Goal: Task Accomplishment & Management: Use online tool/utility

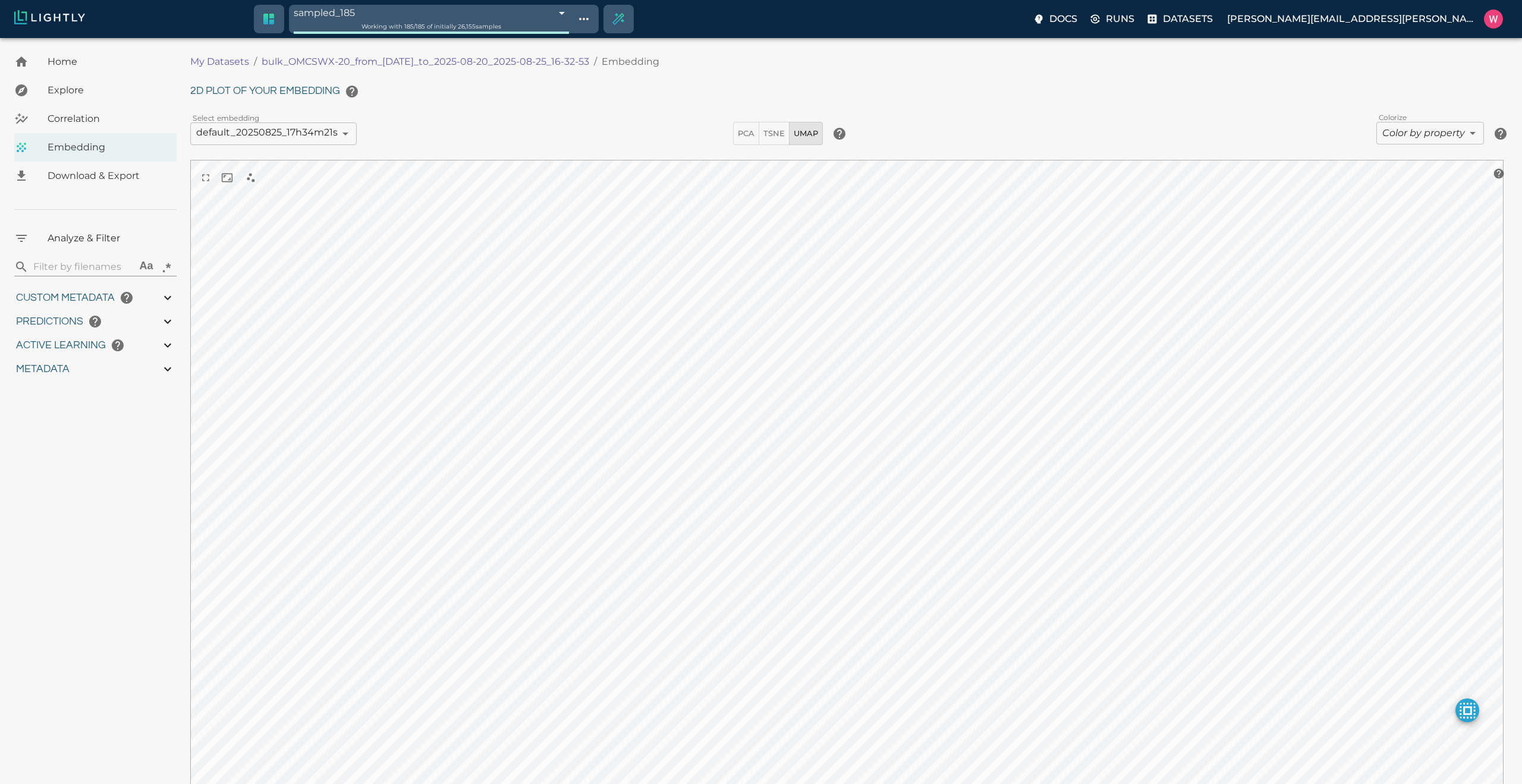
type input "1755708250.73712"
type input "1755723865.80512"
type input "0.999"
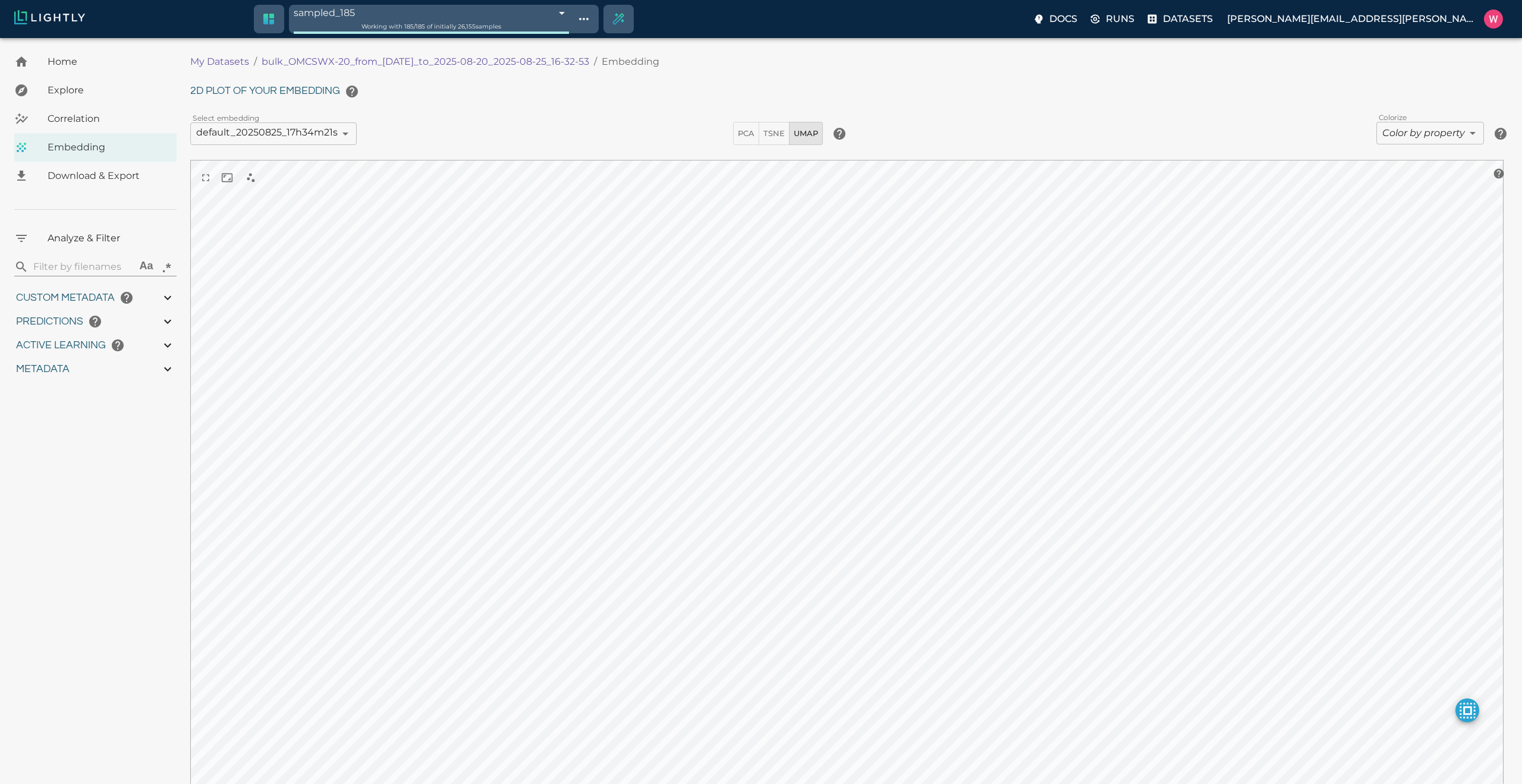
type input "0.998"
type input "9007199254740991"
type input "0.524054527282715"
type input "96.3790545272827"
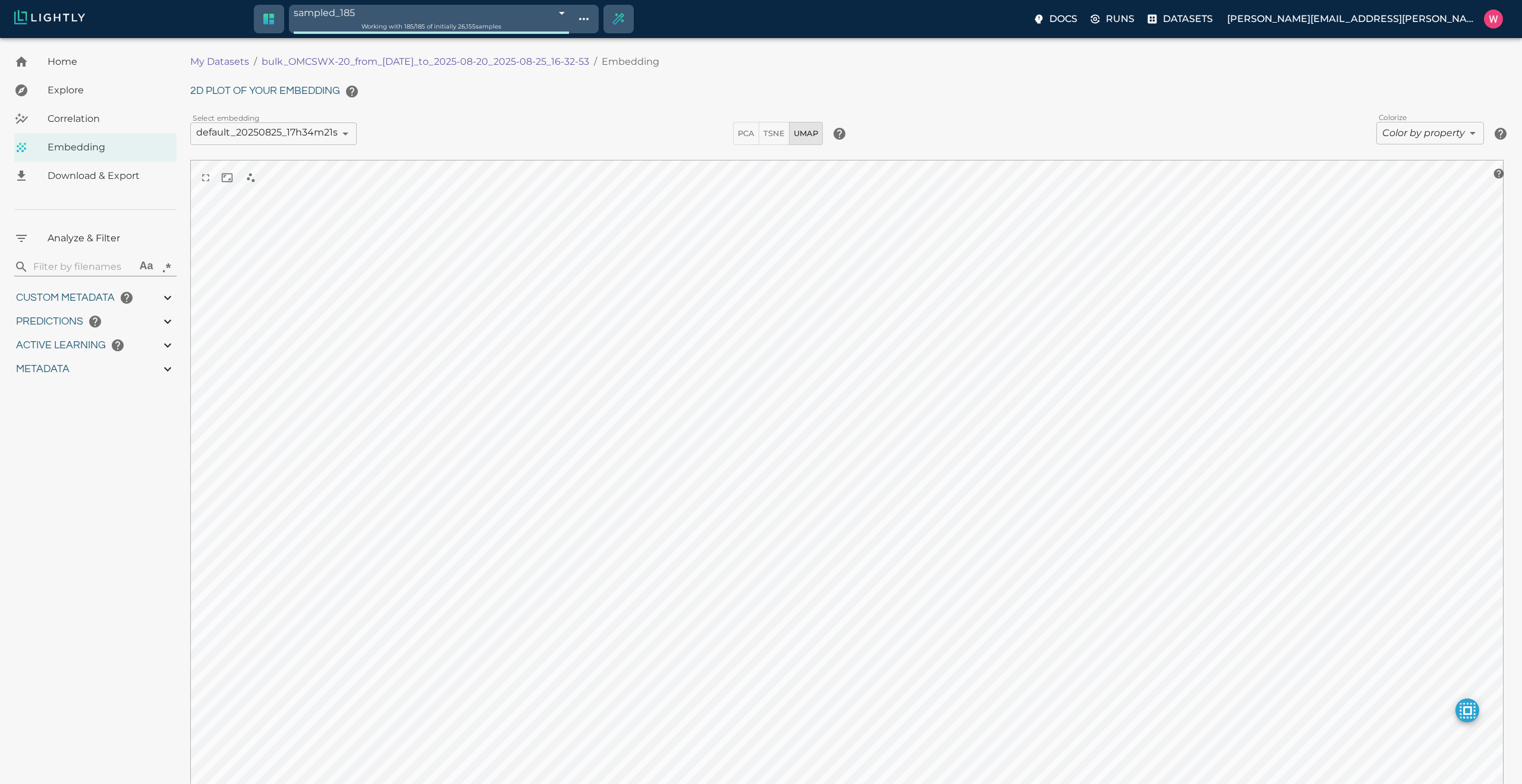
type input "27.408"
type input "1755708250.73712"
type input "1755723865.80512"
type input "0.999"
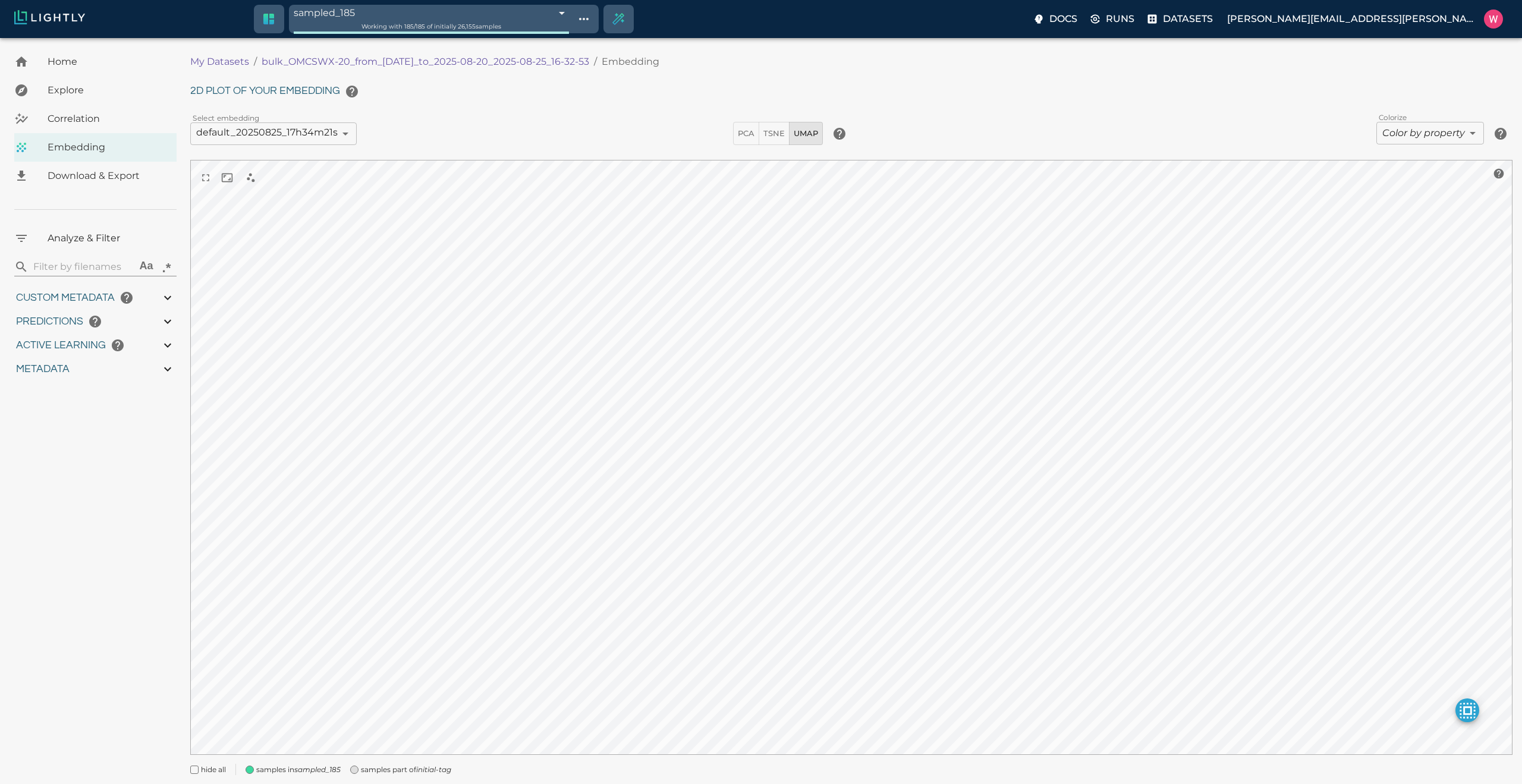
type input "0.999"
type input "0.998"
type input "9007199254740991"
type input "0.524054527282715"
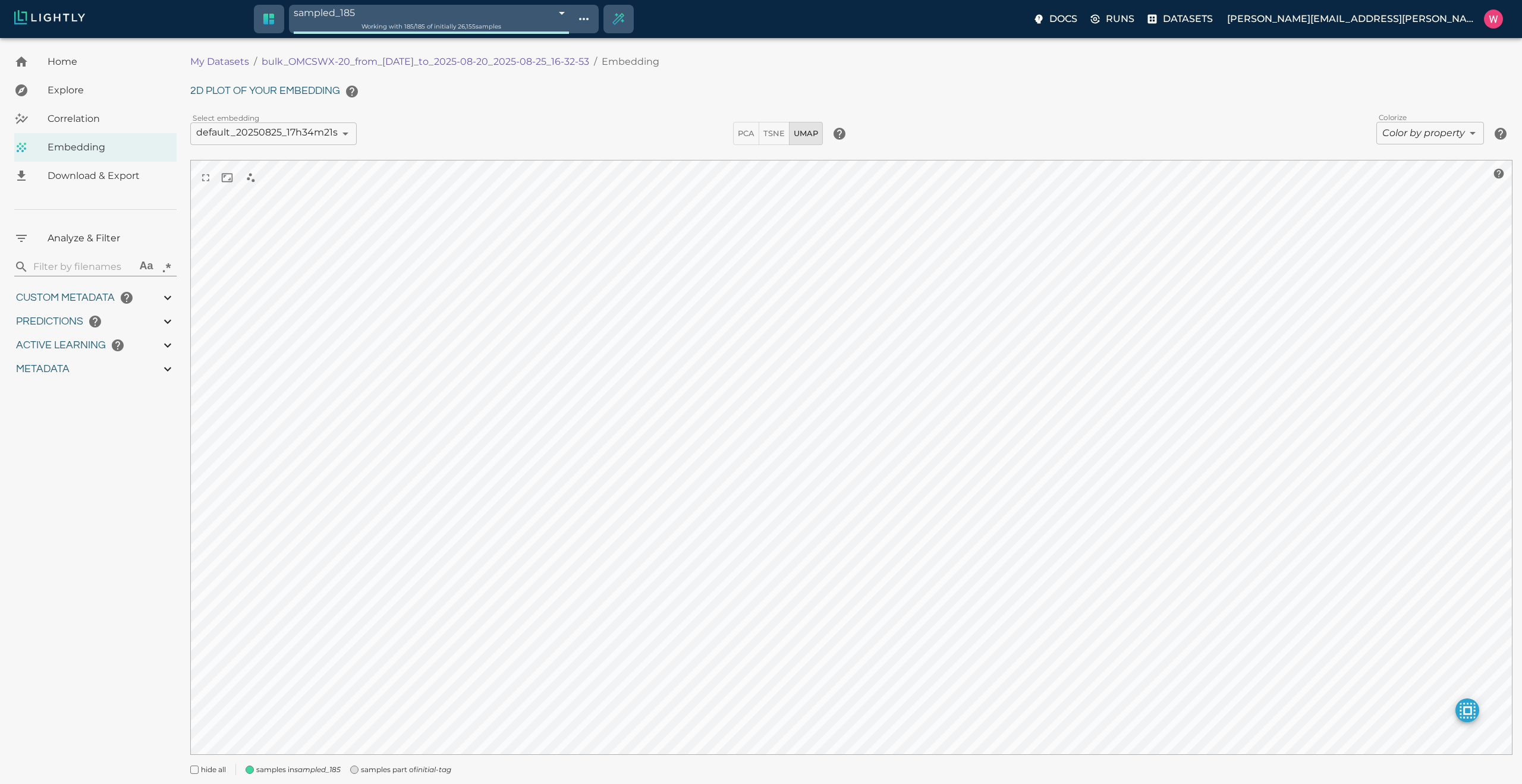
type input "96.3790545272827"
type input "27.408"
type input "1755708250.73712"
type input "1755723865.80512"
type input "0.999"
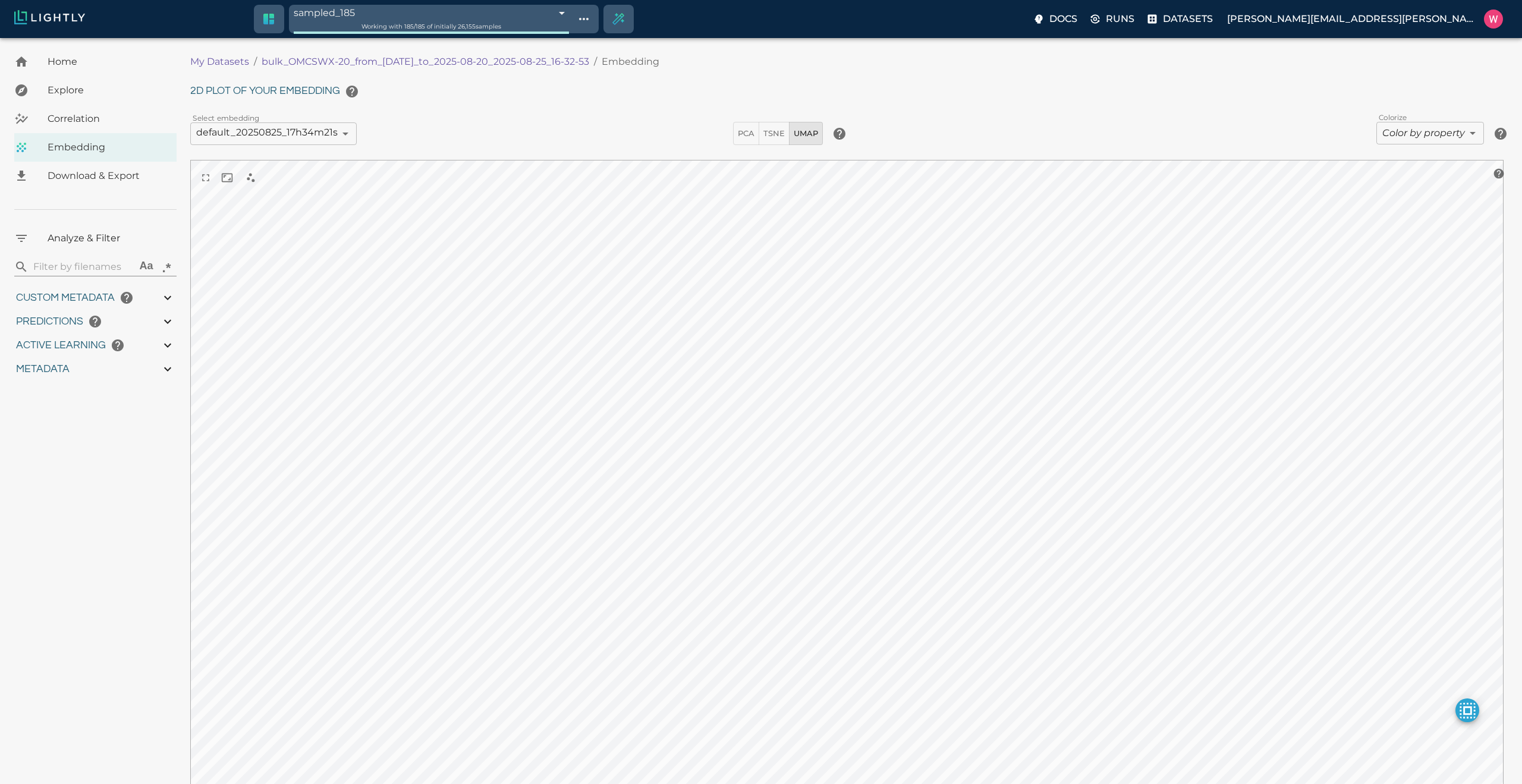
type input "0.999"
type input "0.998"
type input "0.524054527282715"
type input "96.3790545272827"
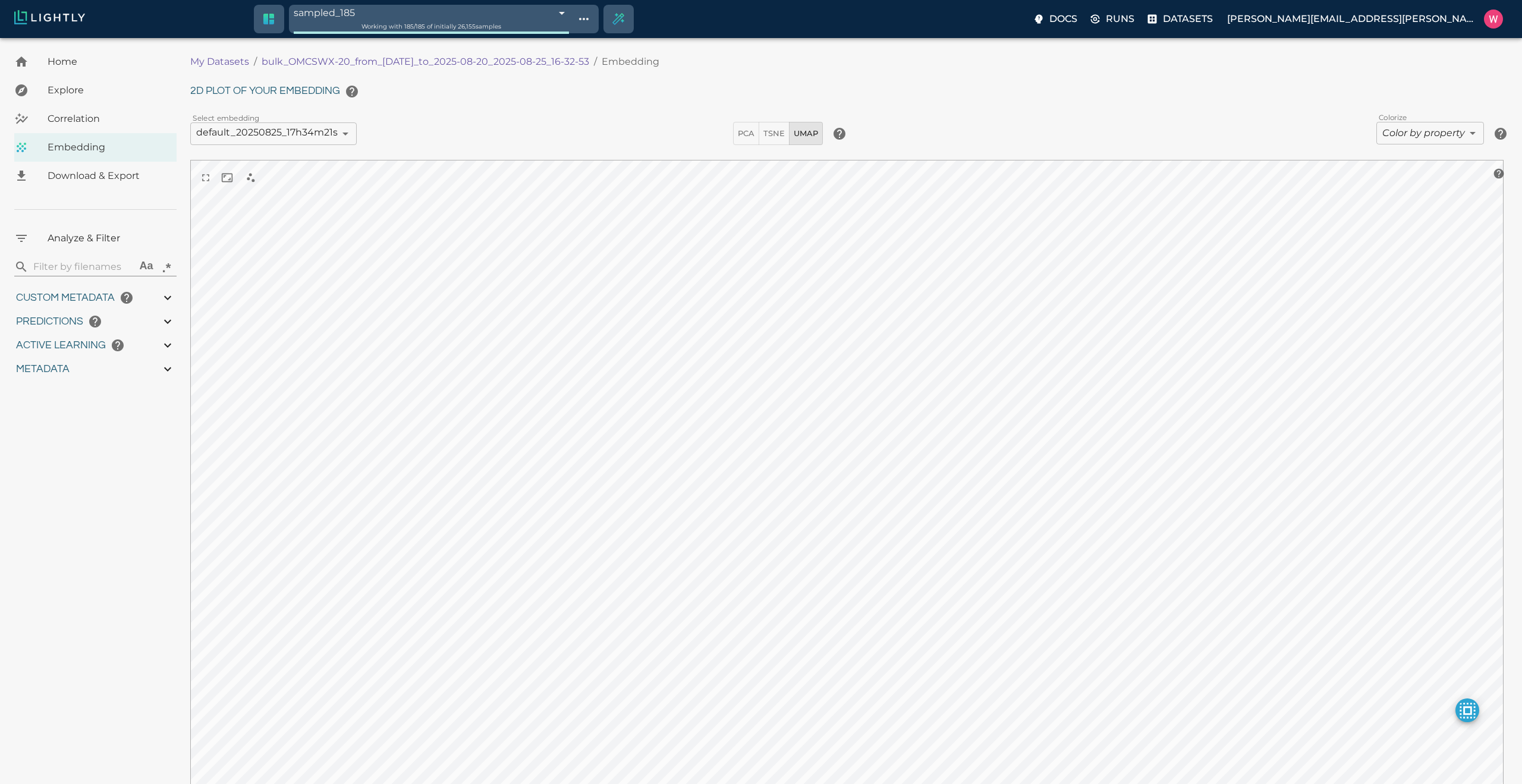
type input "27.408"
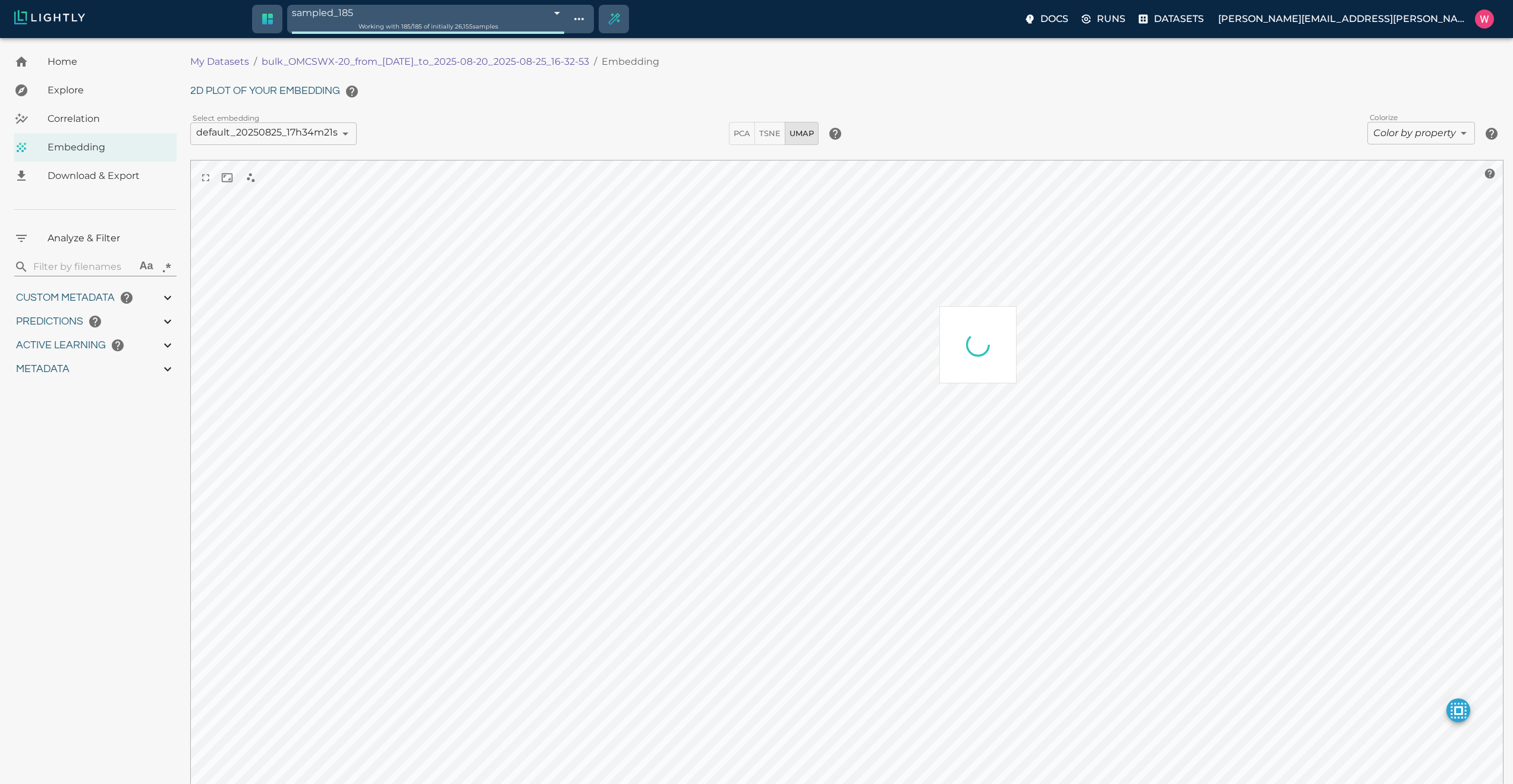
type input "1755708250.73712"
type input "1755723865.80512"
type input "0.999"
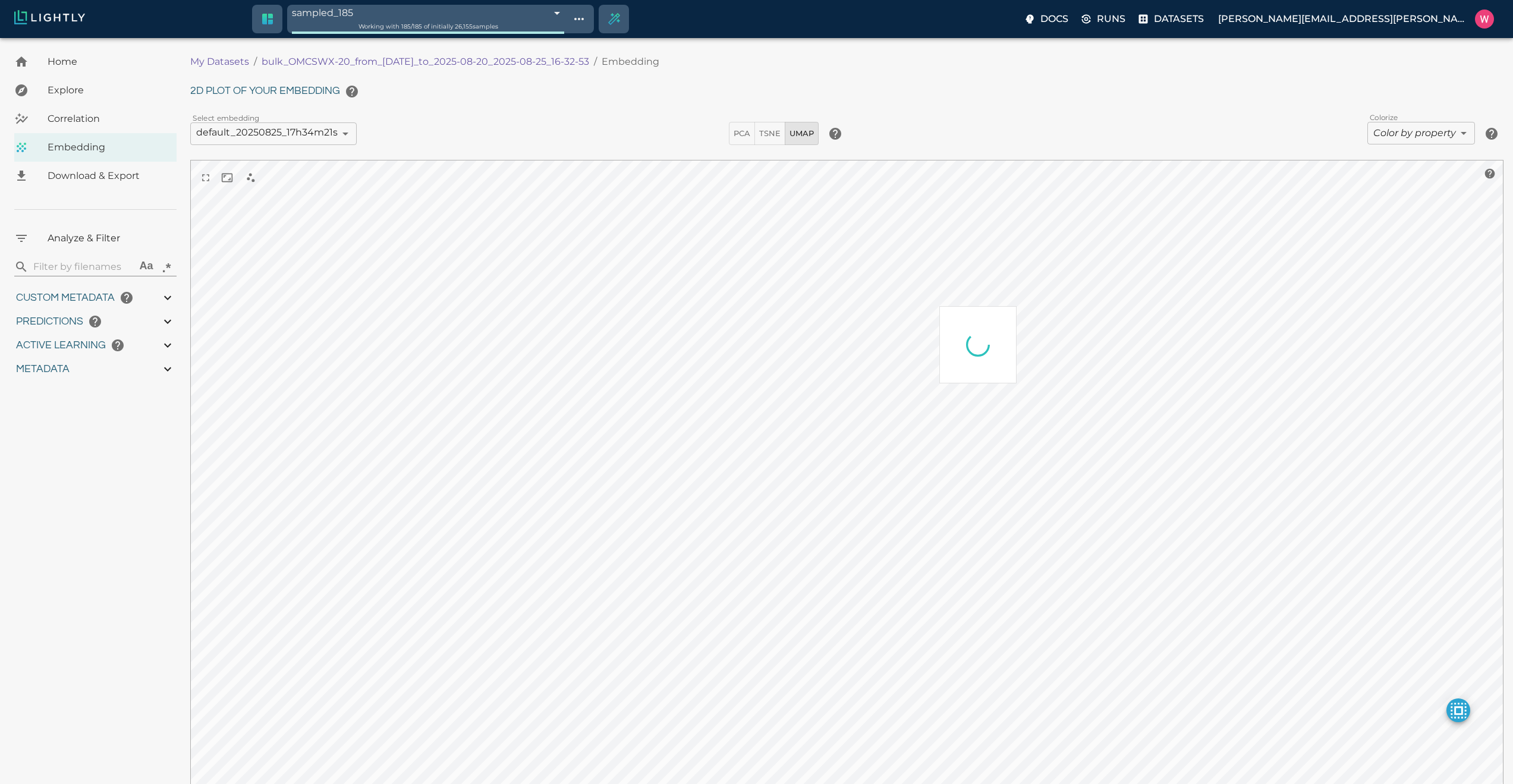
type input "0.998"
type input "0.524054527282715"
type input "96.3790545272827"
type input "27.408"
click at [412, 768] on span "samples part of initial-tag" at bounding box center [405, 770] width 90 height 12
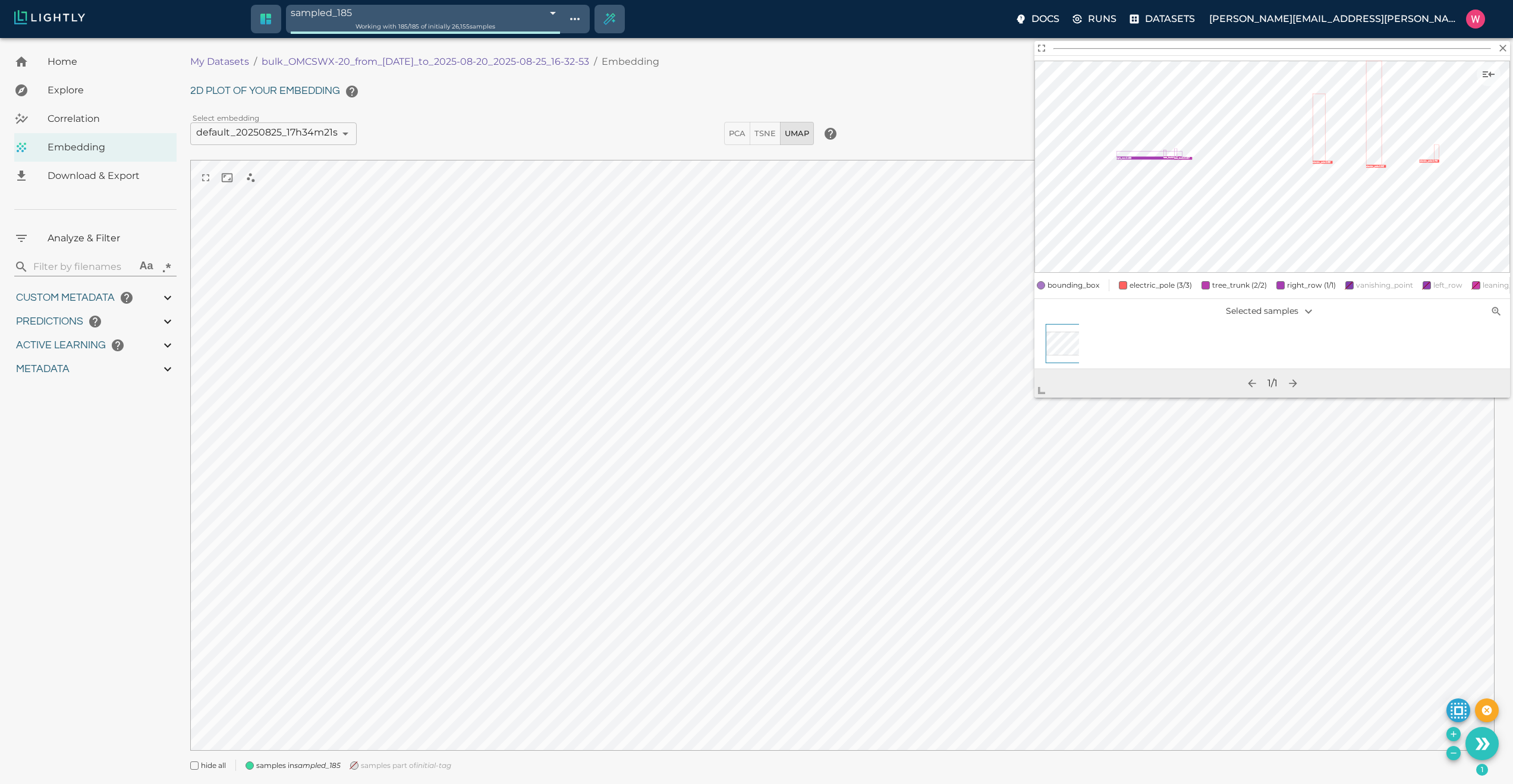
click at [790, 49] on div "My Datasets / bulk_OMCSWX-20_from_[DATE]_to_2025-08-20_2025-08-25_16-32-53 / Em…" at bounding box center [842, 62] width 1304 height 28
